Goal: Find specific page/section: Find specific page/section

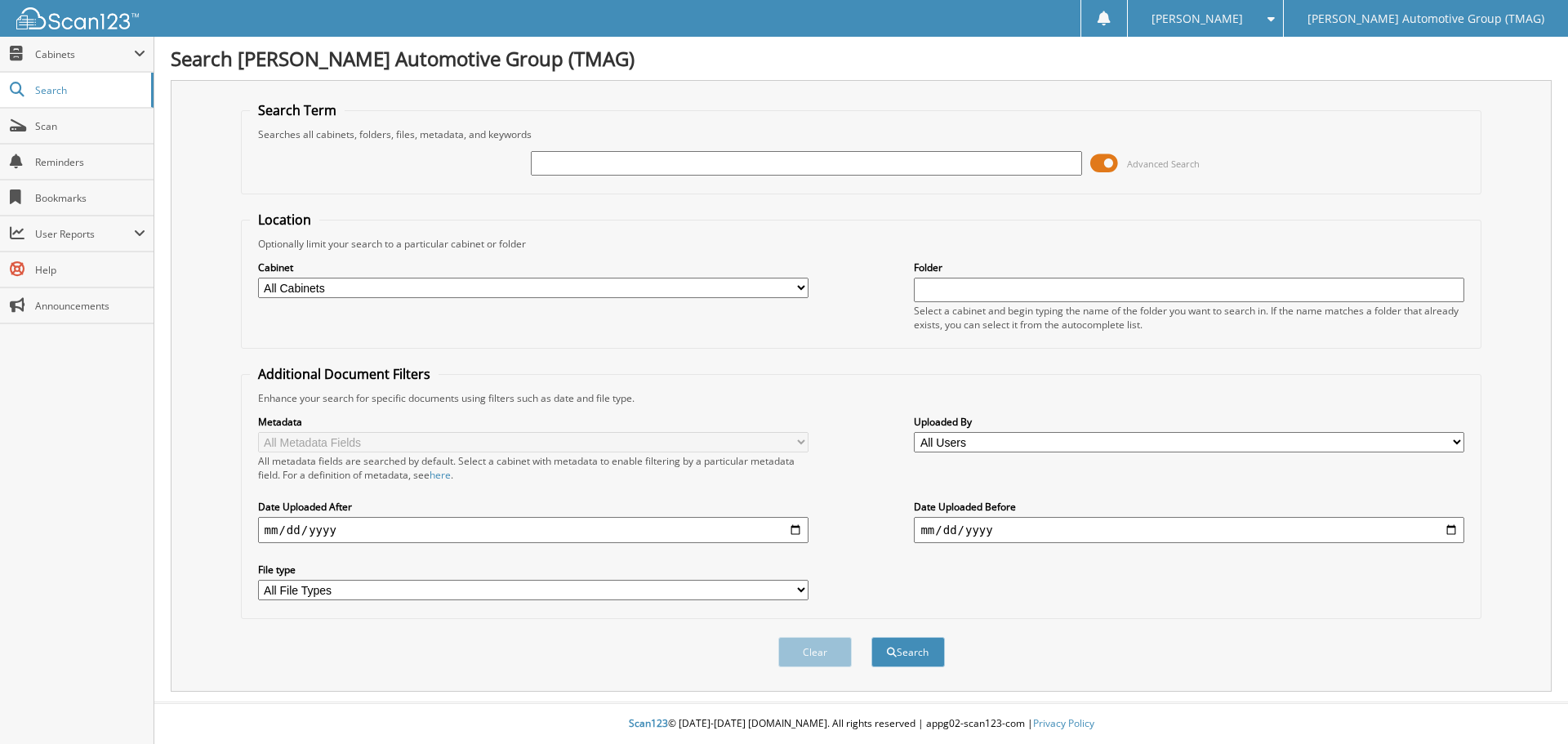
click at [577, 168] on input "text" at bounding box center [806, 163] width 550 height 25
type input "721758b"
click at [872, 637] on button "Search" at bounding box center [908, 652] width 74 height 30
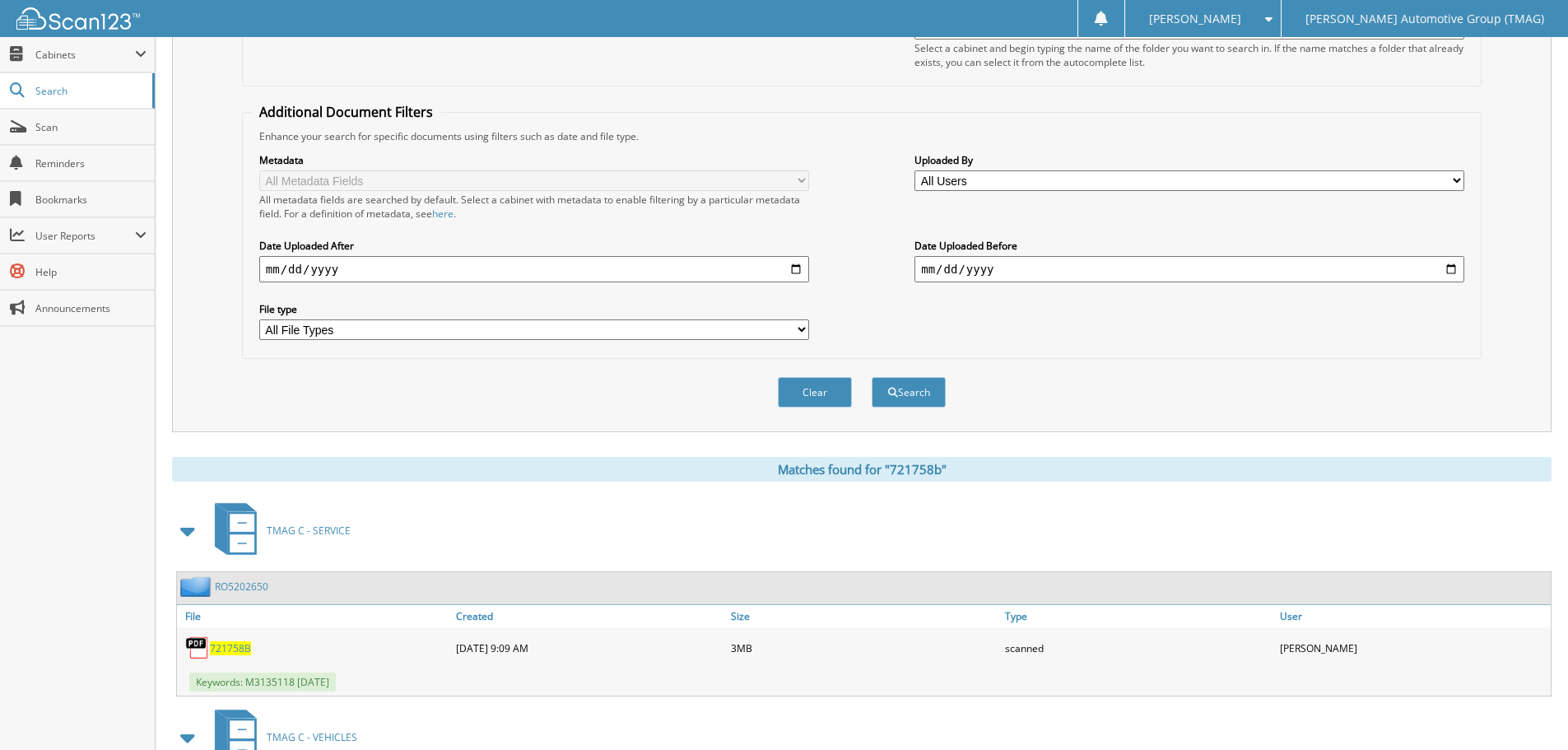
scroll to position [377, 0]
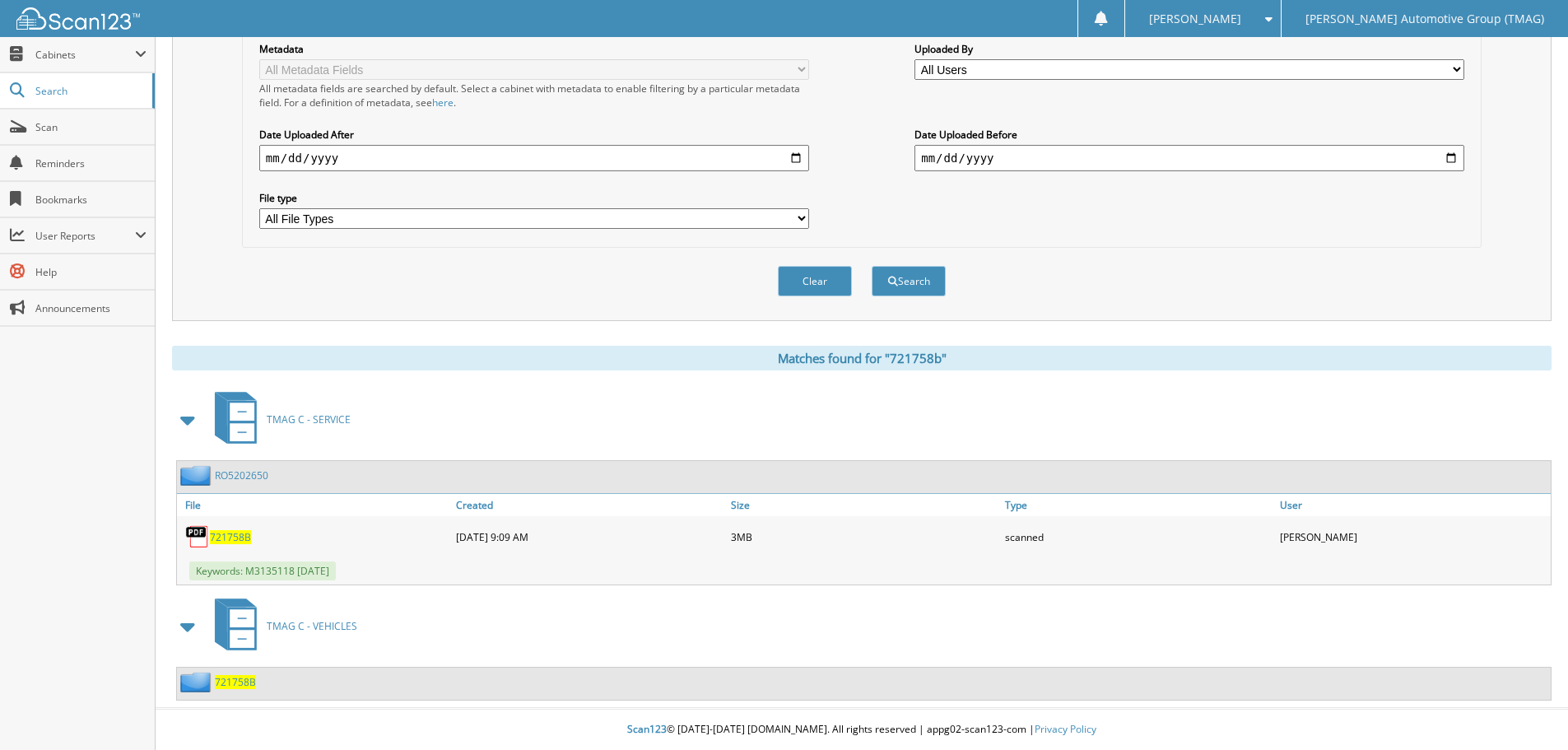
click at [236, 684] on span "721758B" at bounding box center [235, 682] width 41 height 14
